Goal: Information Seeking & Learning: Learn about a topic

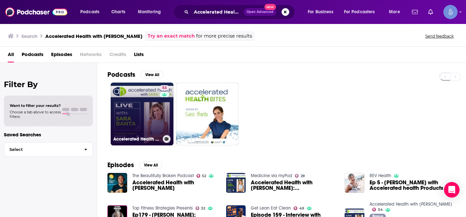
click at [147, 96] on link "54 Accelerated Health with [PERSON_NAME]" at bounding box center [142, 114] width 63 height 63
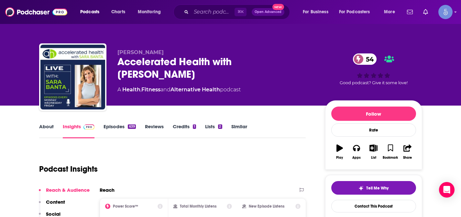
scroll to position [21, 0]
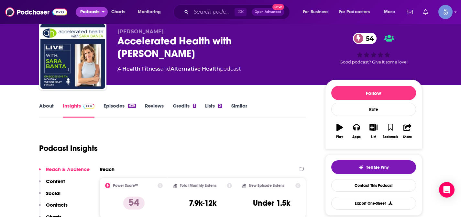
click at [89, 11] on span "Podcasts" at bounding box center [89, 11] width 19 height 9
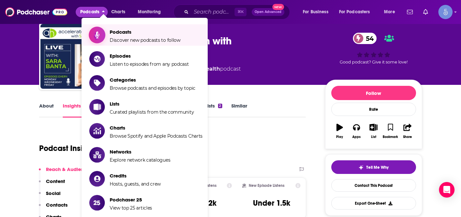
click at [116, 34] on span "Podcasts" at bounding box center [145, 32] width 71 height 6
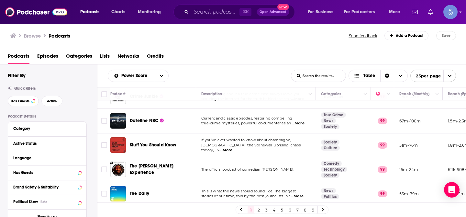
scroll to position [43, 0]
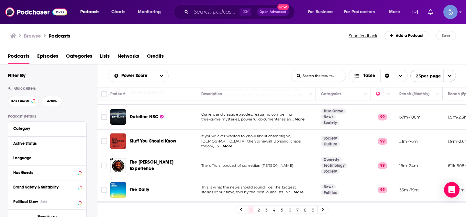
click at [192, 140] on div "Stuff You Should Know" at bounding box center [163, 141] width 67 height 6
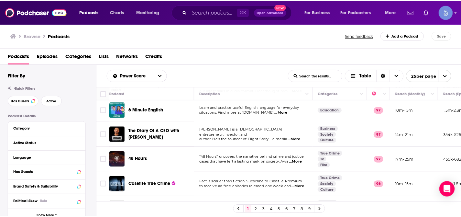
scroll to position [347, 0]
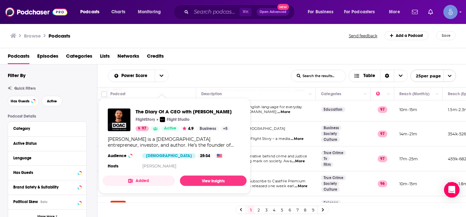
click at [180, 134] on div "The Diary Of A CEO with [PERSON_NAME] FlightStory Flight Studio 97 Active 4.9 B…" at bounding box center [175, 139] width 144 height 72
click at [164, 127] on span "Active" at bounding box center [170, 128] width 12 height 6
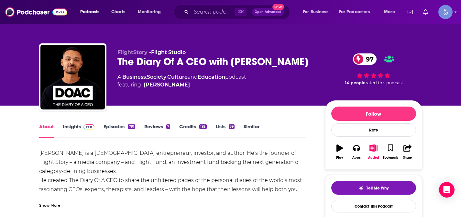
click at [79, 129] on link "Insights" at bounding box center [79, 130] width 32 height 15
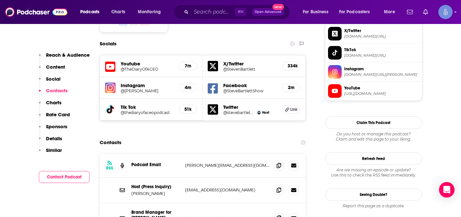
scroll to position [579, 0]
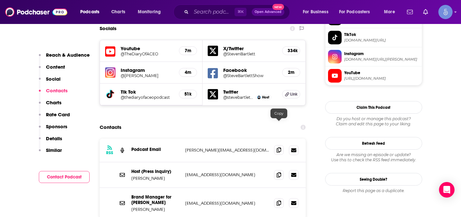
click at [280, 147] on icon at bounding box center [279, 149] width 5 height 5
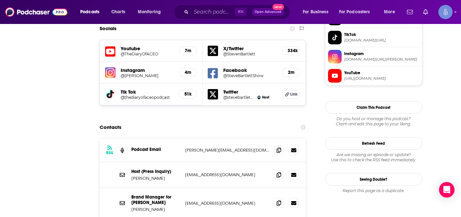
scroll to position [0, 0]
